Goal: Information Seeking & Learning: Learn about a topic

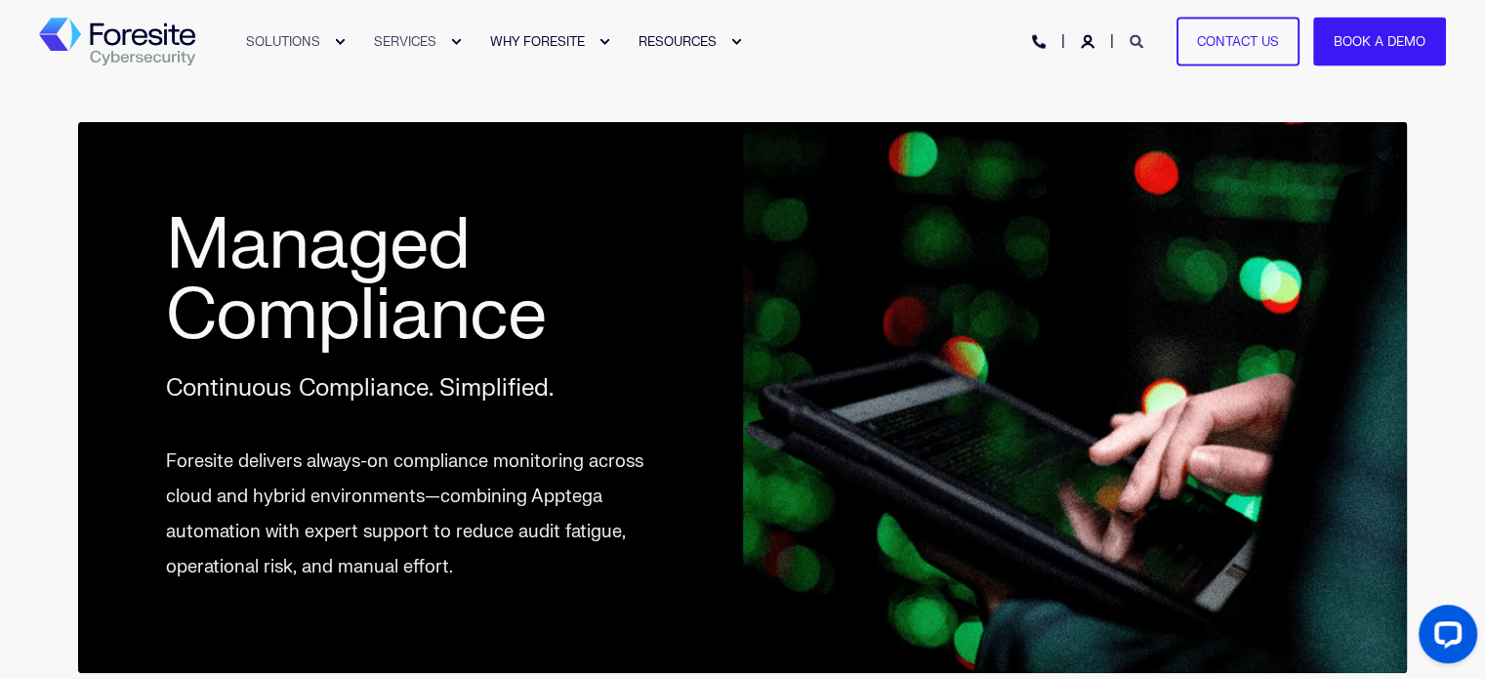
click at [1144, 32] on link "Open Search" at bounding box center [1139, 40] width 18 height 17
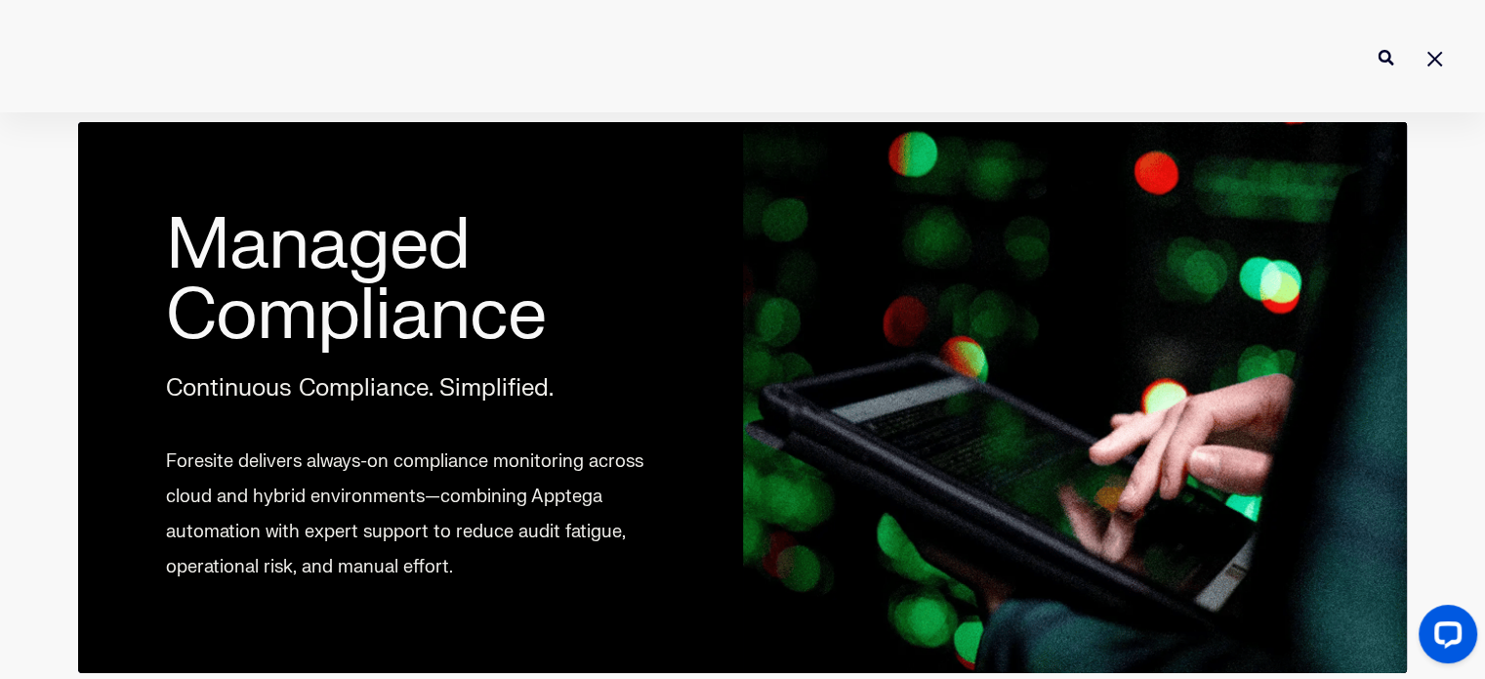
click at [1060, 79] on input "Enter search Term" at bounding box center [742, 57] width 1485 height 52
type input "GDPR"
click at [1374, 46] on button "Perform Search" at bounding box center [1385, 57] width 23 height 23
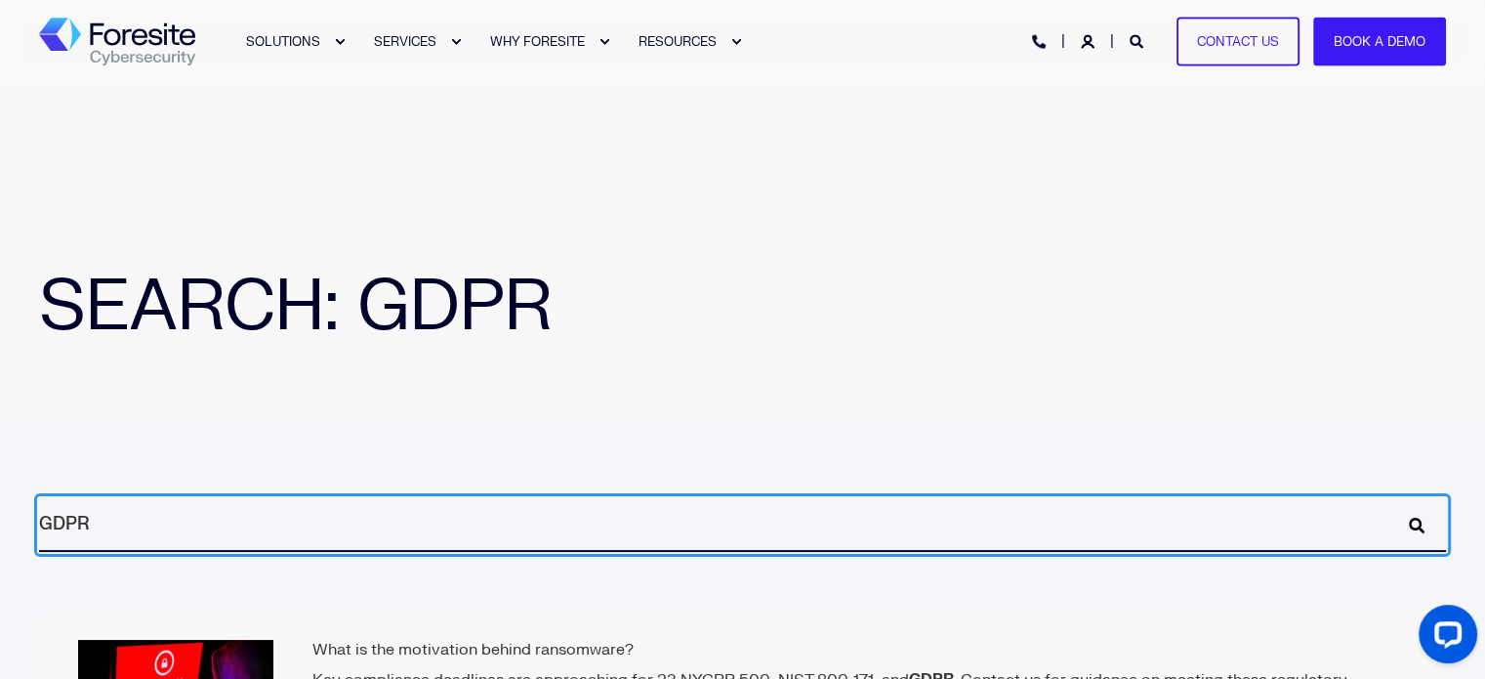
click at [914, 332] on h1 "SEARCH: GDPR" at bounding box center [781, 306] width 1485 height 70
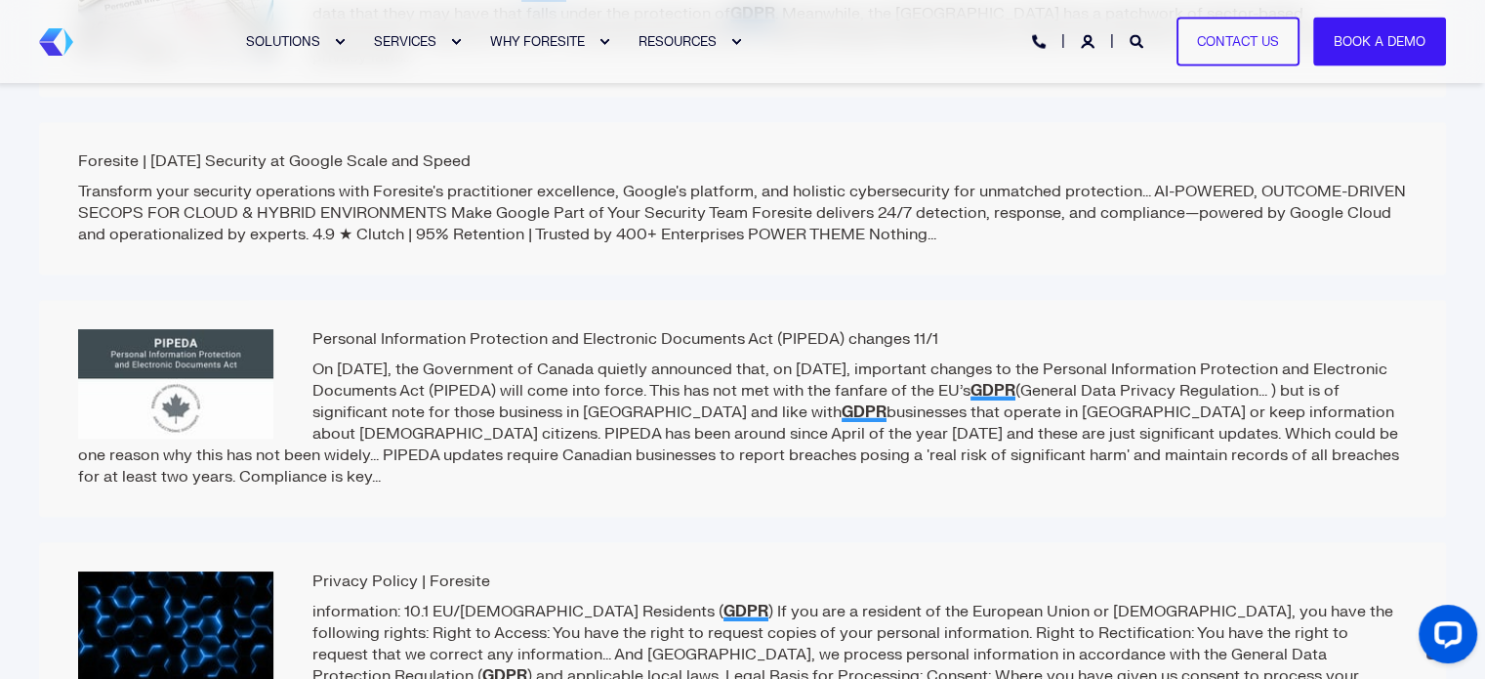
scroll to position [1774, 0]
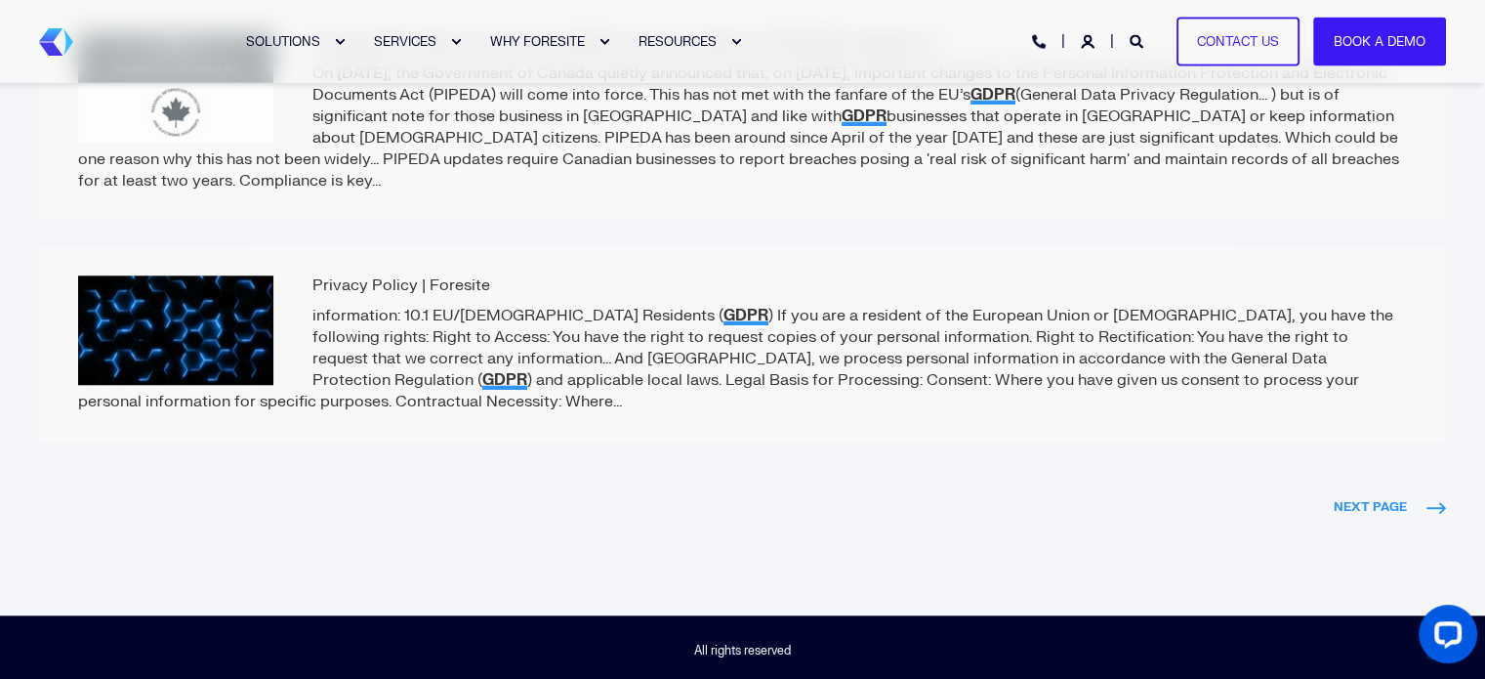
click at [1379, 510] on span "NEXT PAGE" at bounding box center [1390, 506] width 112 height 21
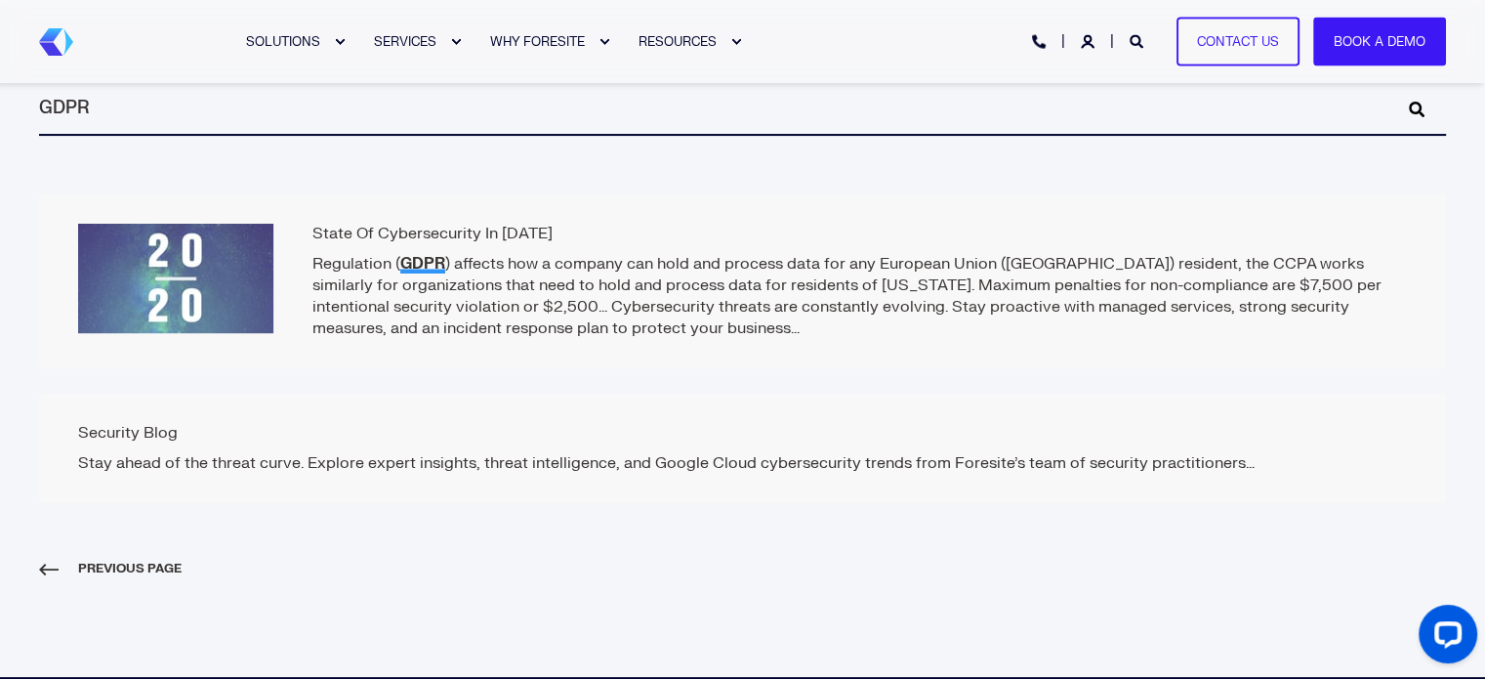
scroll to position [484, 0]
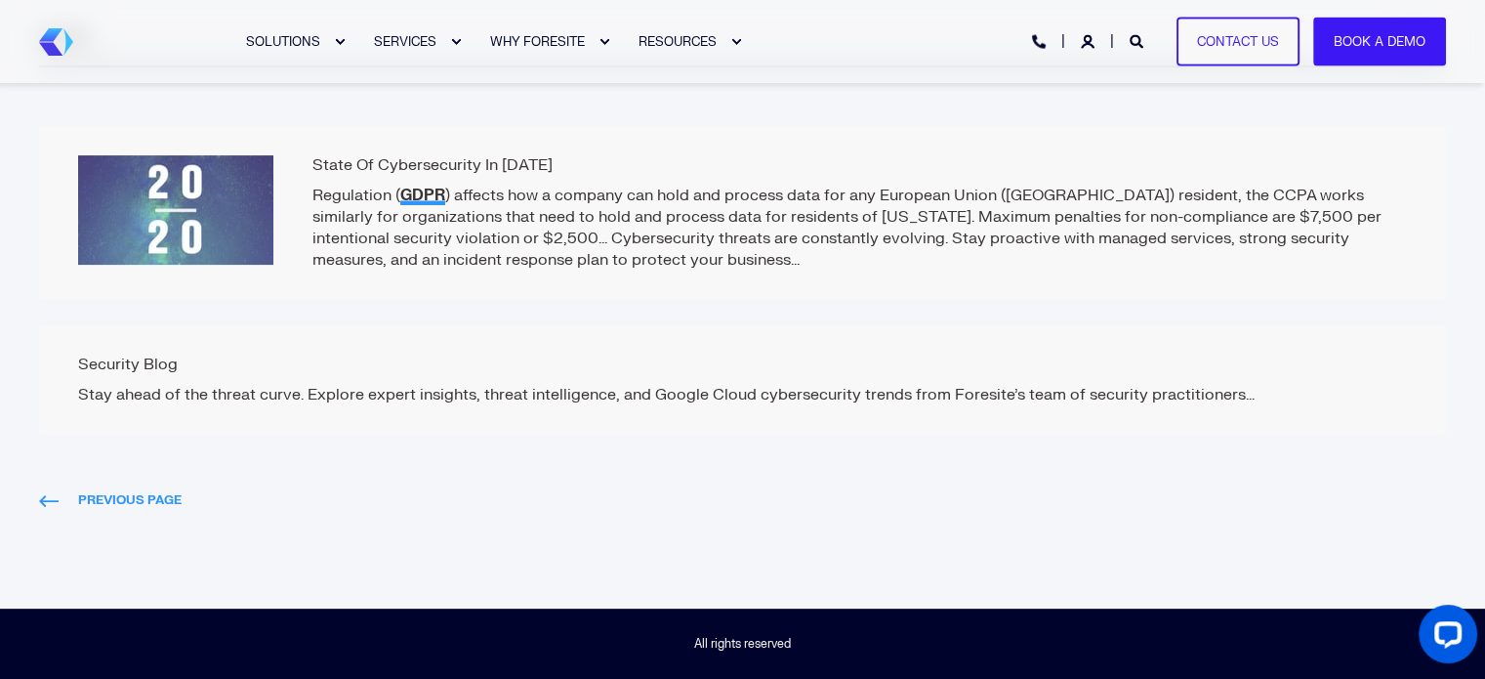
click at [87, 505] on span "PREVIOUS PAGE" at bounding box center [110, 499] width 143 height 21
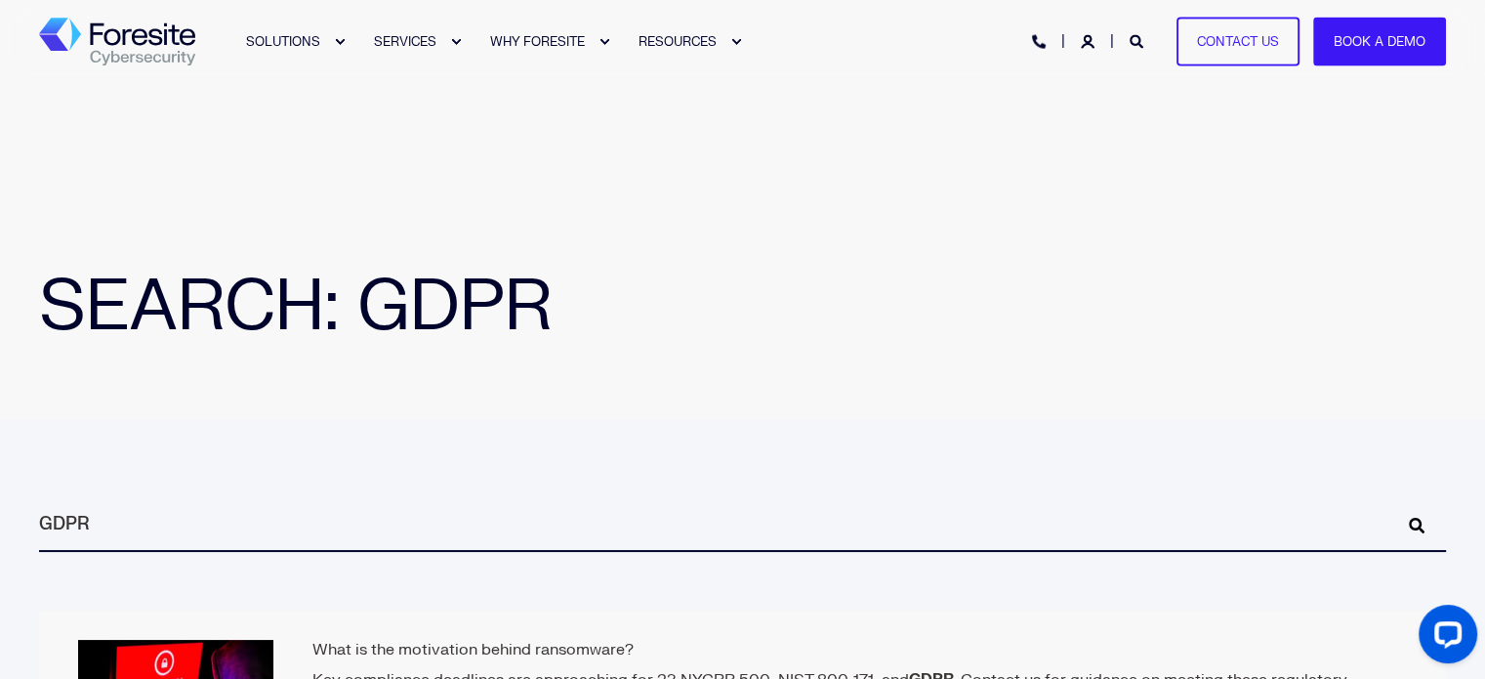
click at [134, 36] on img "Back to Home" at bounding box center [117, 42] width 156 height 49
